Goal: Information Seeking & Learning: Learn about a topic

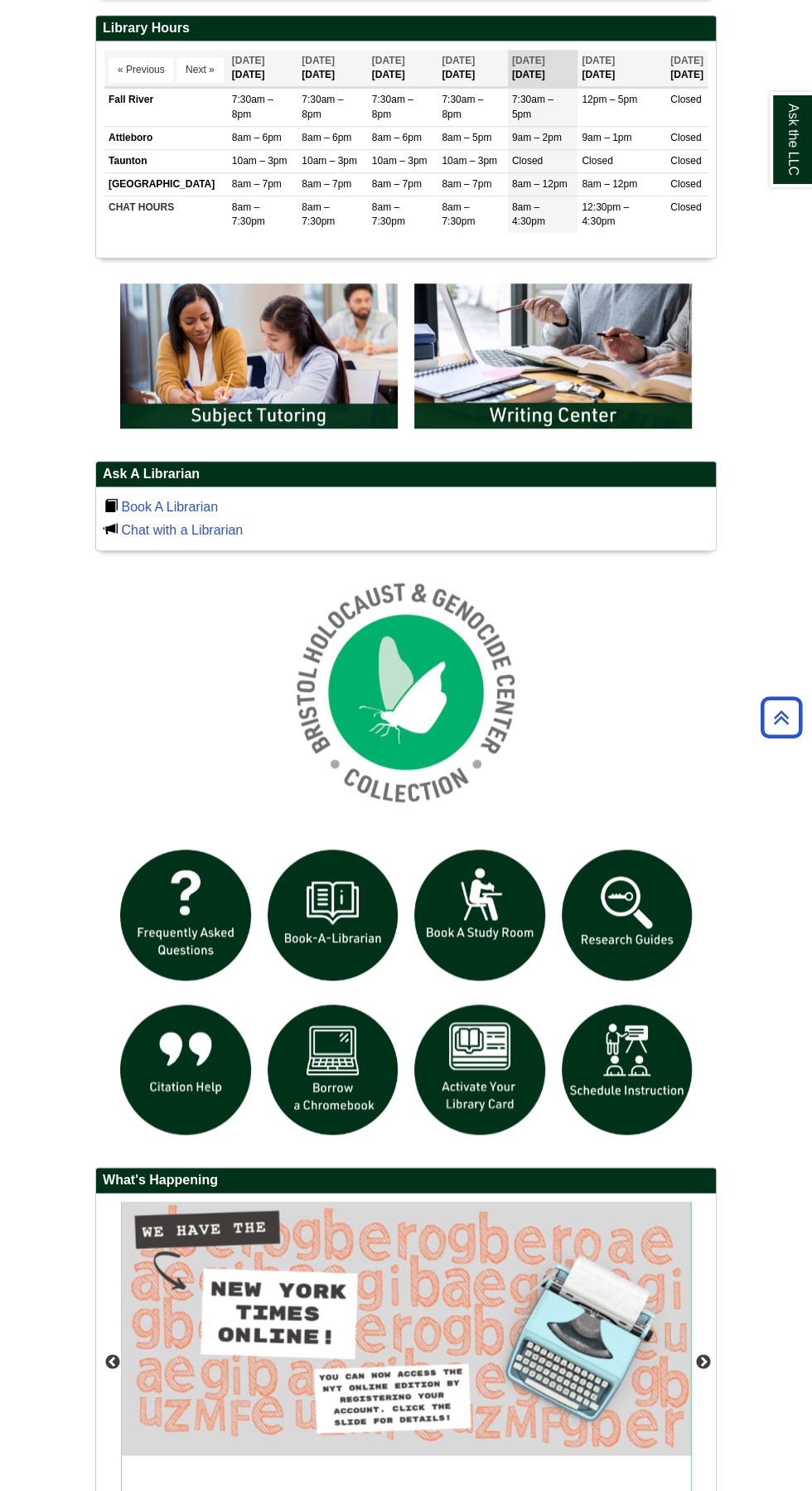
scroll to position [766, 0]
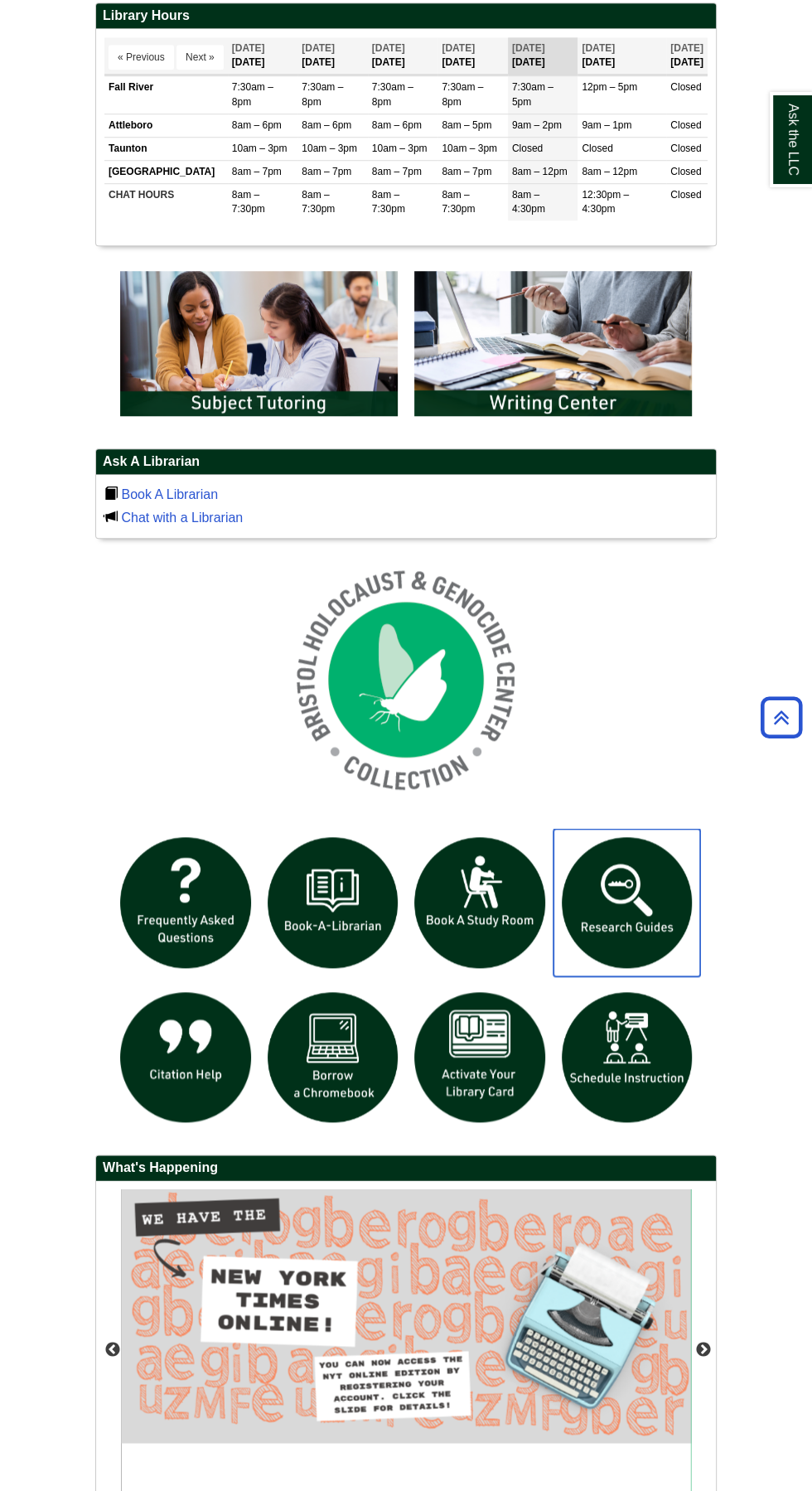
click at [630, 888] on img "slideshow" at bounding box center [627, 902] width 148 height 148
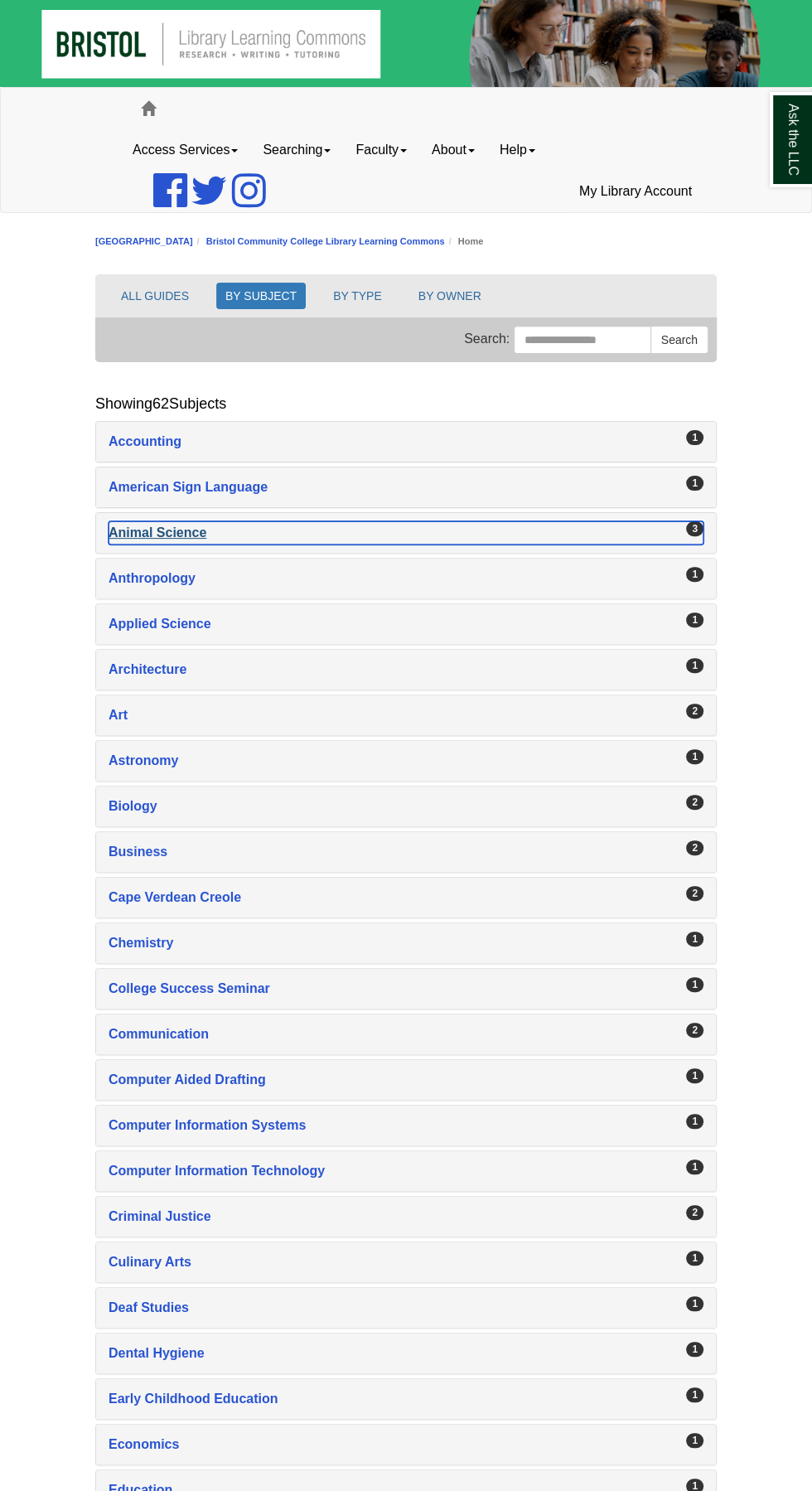
click at [178, 534] on div "Animal Science , 3 guides" at bounding box center [405, 533] width 594 height 23
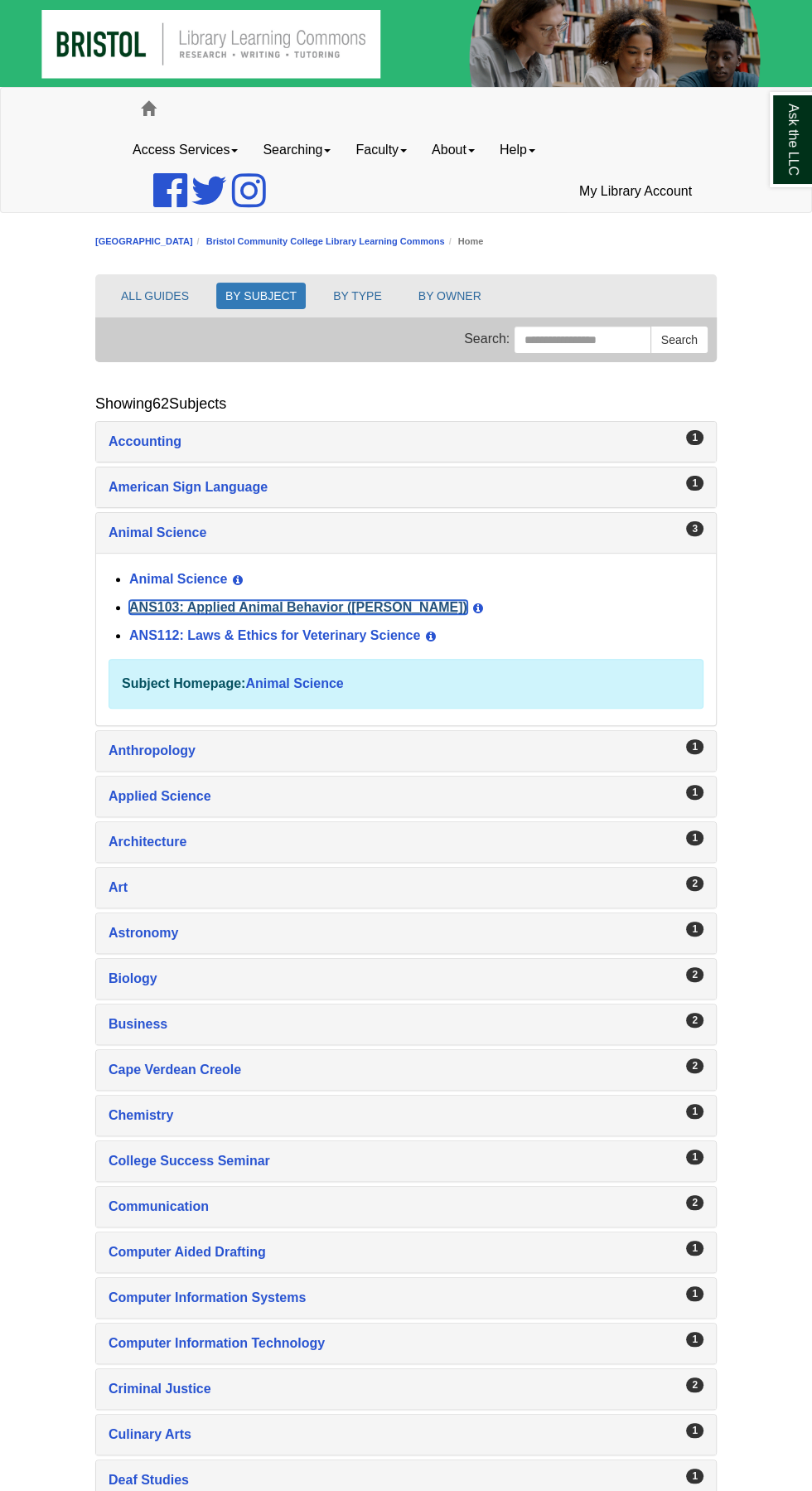
click at [340, 602] on link "ANS103: Applied Animal Behavior ([PERSON_NAME])" at bounding box center [299, 607] width 338 height 15
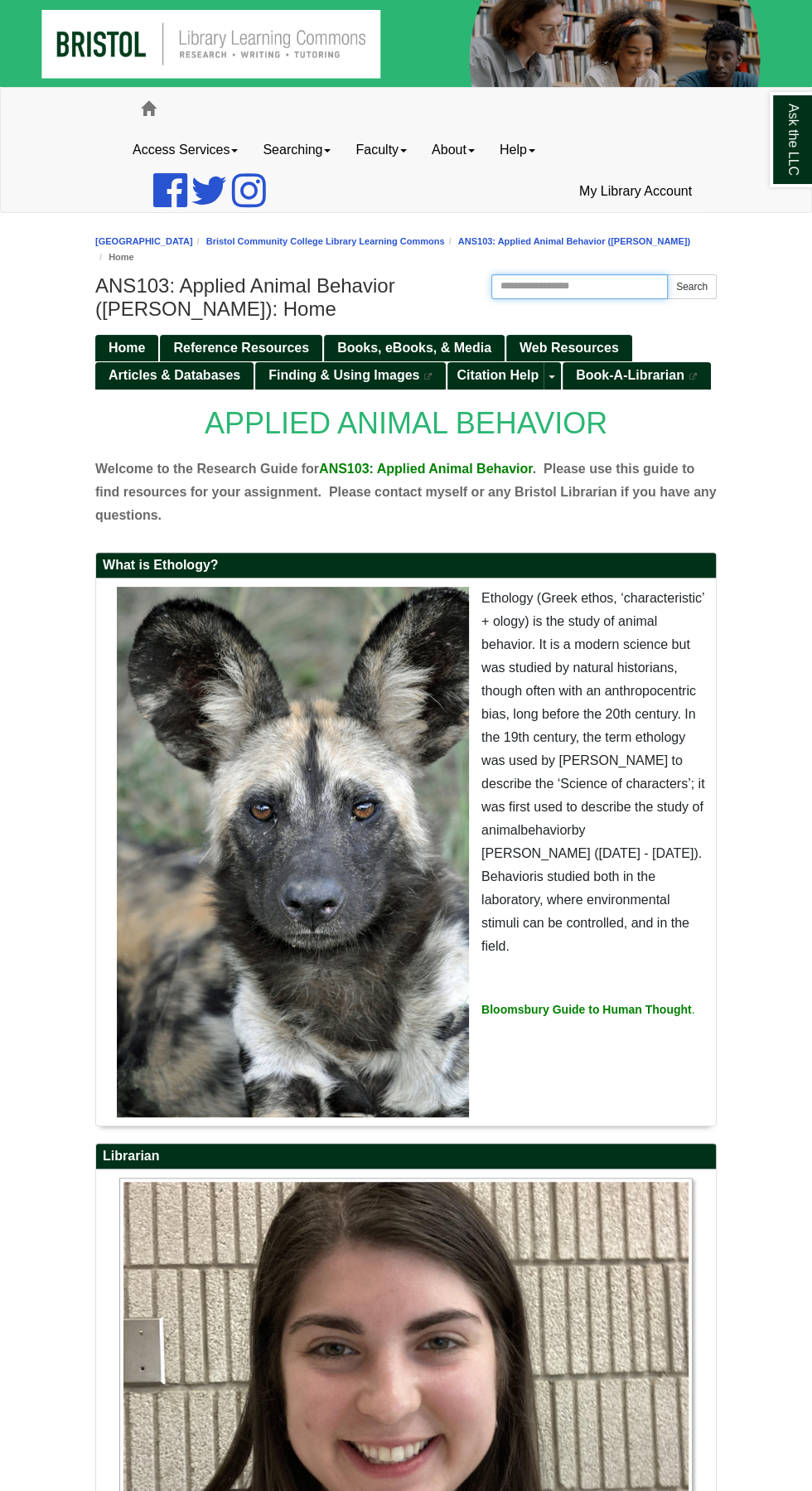
click at [584, 275] on input "Search this Guide" at bounding box center [579, 287] width 177 height 25
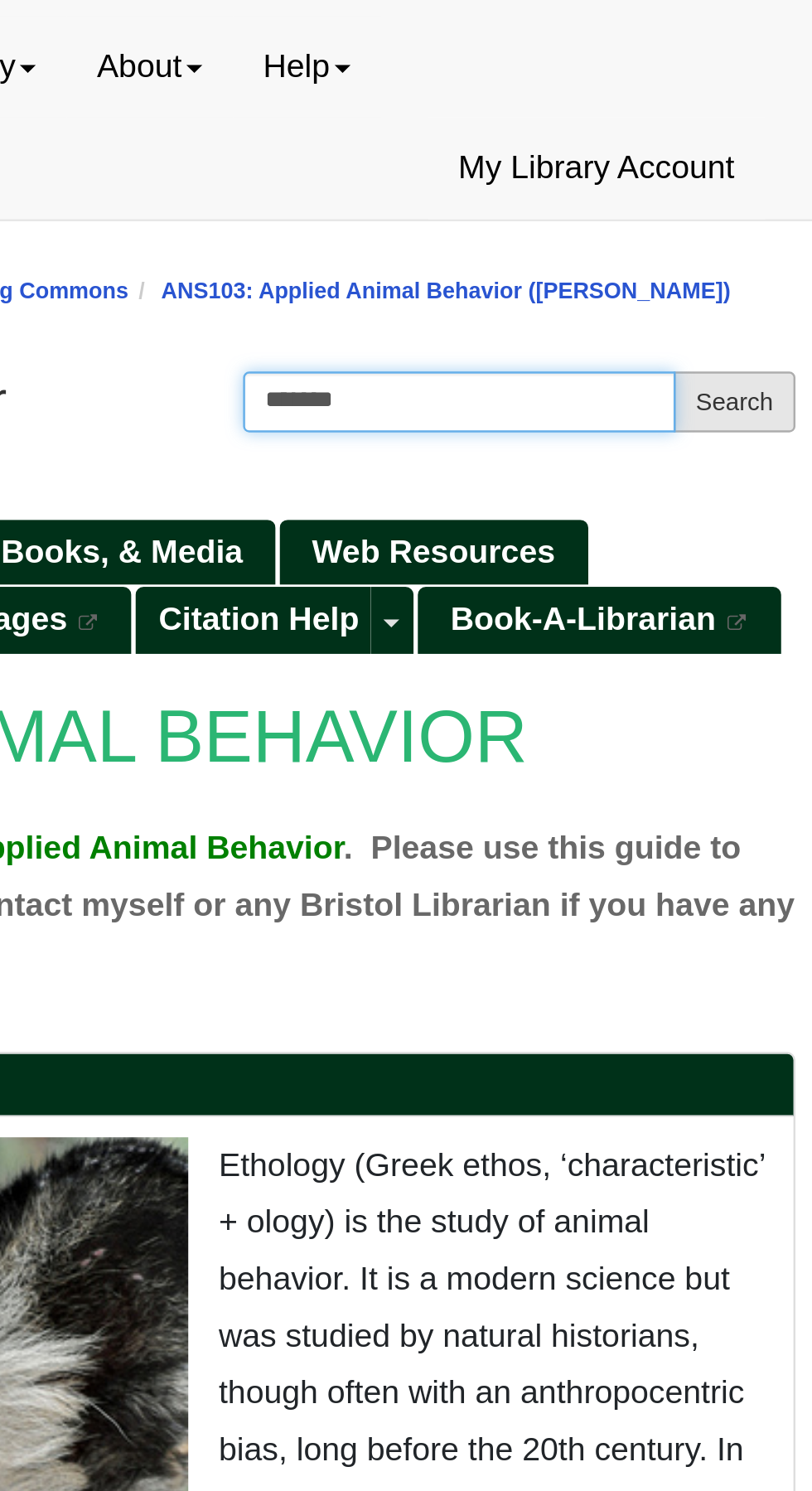
type input "*******"
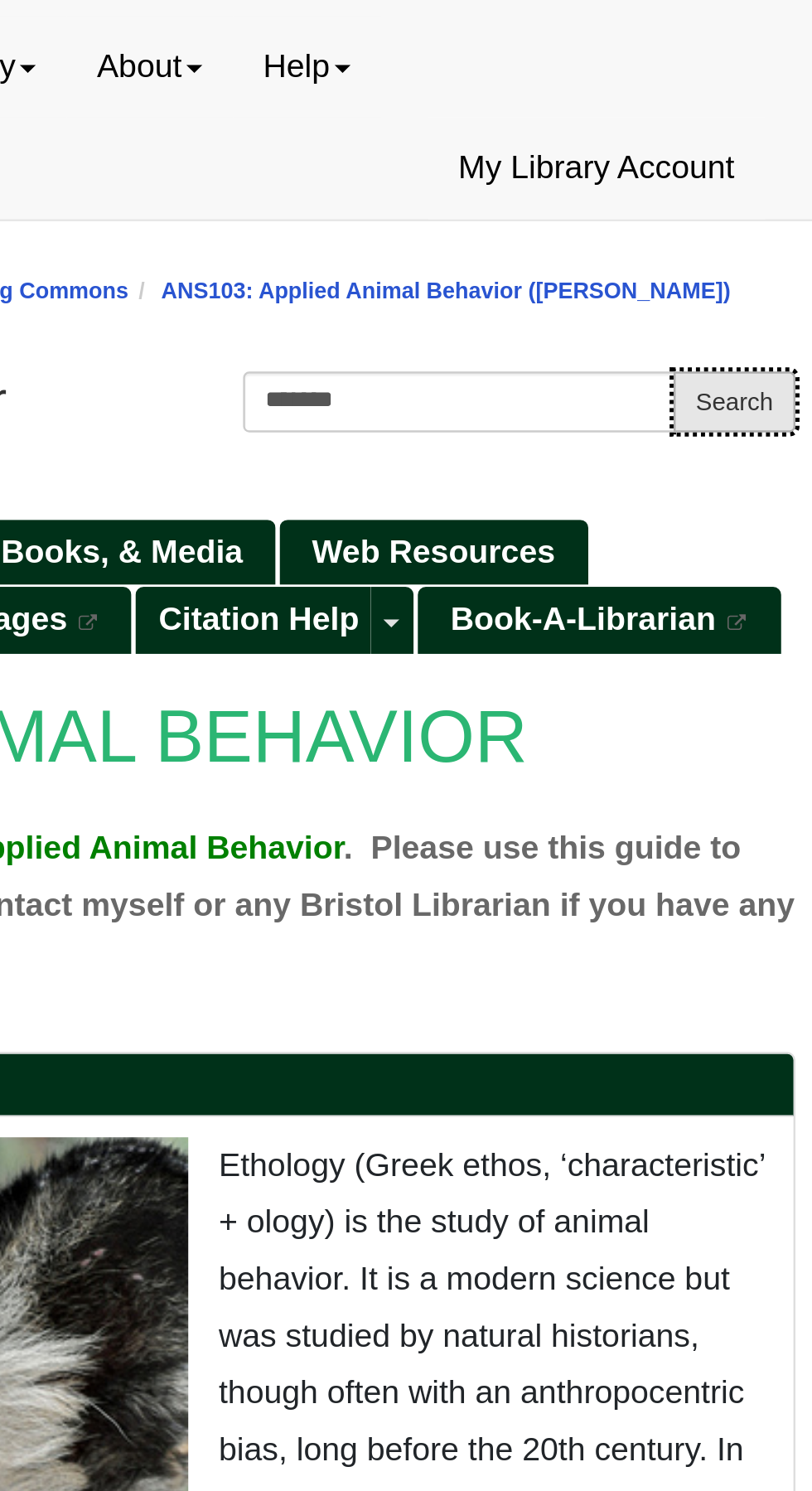
click at [689, 275] on button "Search" at bounding box center [692, 287] width 49 height 25
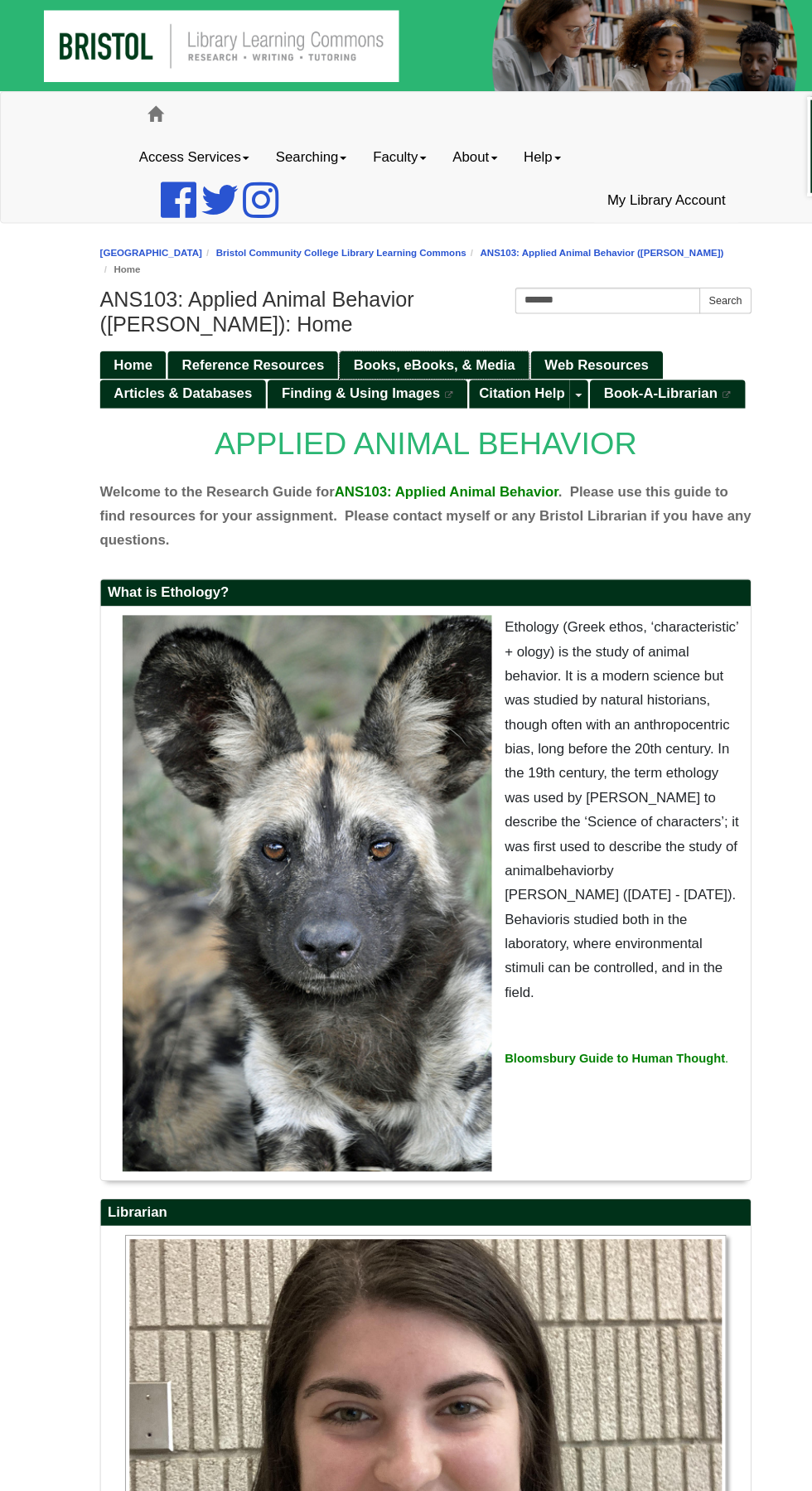
click at [431, 341] on span "Books, eBooks, & Media" at bounding box center [414, 347] width 154 height 15
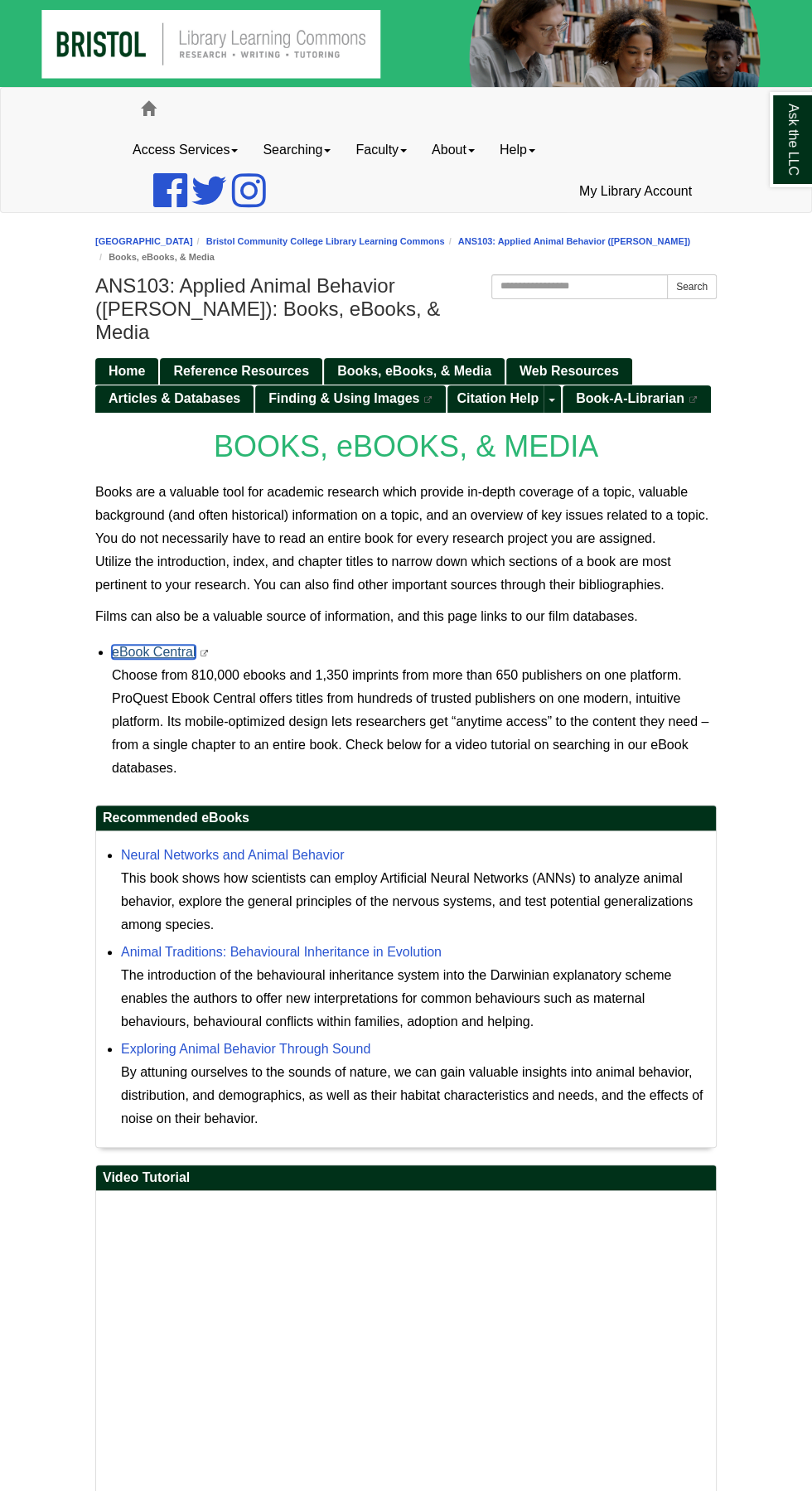
click at [170, 645] on link "eBook Central" at bounding box center [154, 652] width 84 height 15
